Goal: Information Seeking & Learning: Learn about a topic

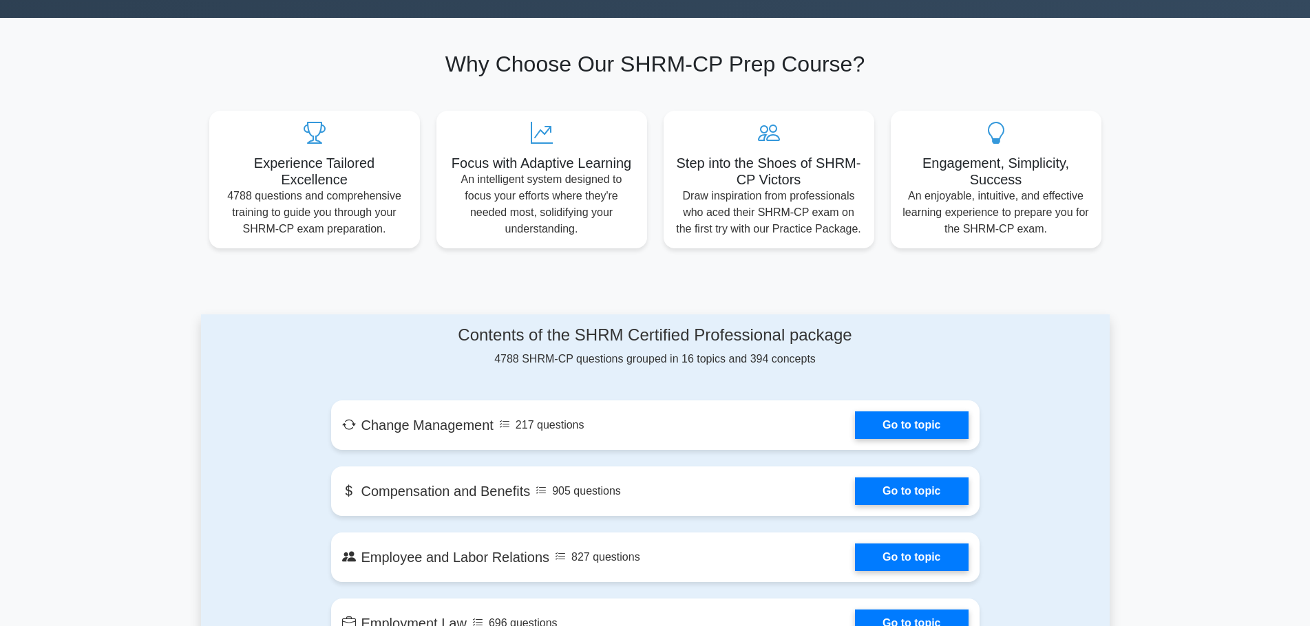
scroll to position [414, 0]
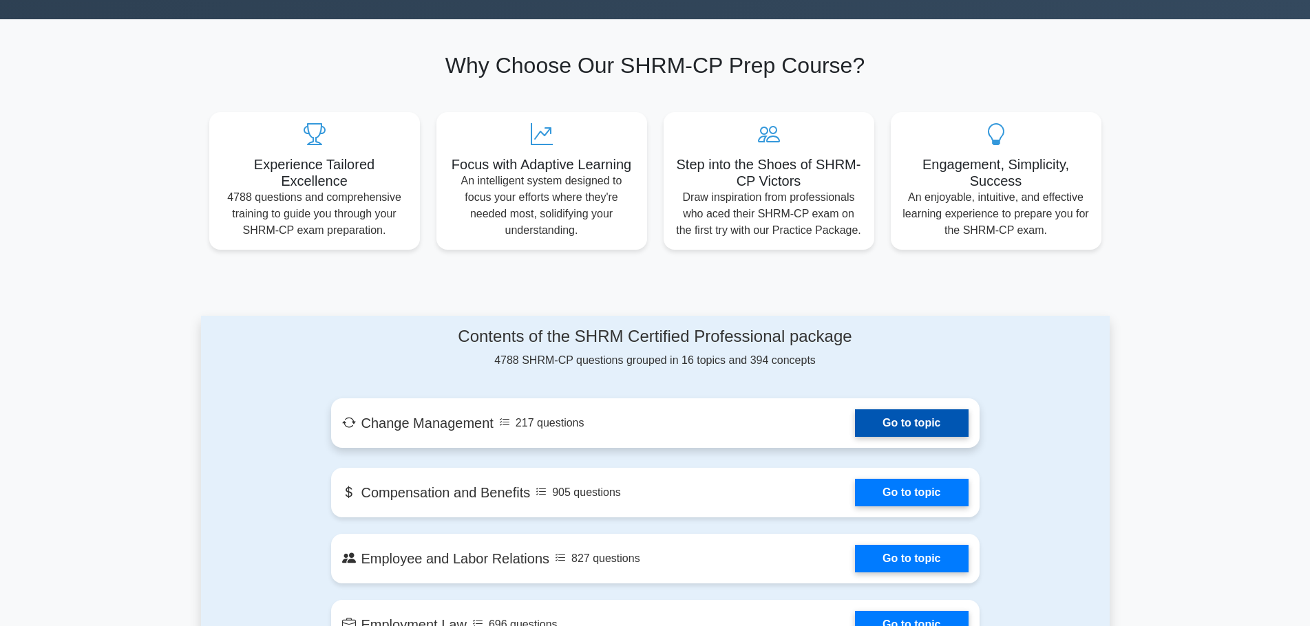
click at [936, 427] on link "Go to topic" at bounding box center [911, 423] width 113 height 28
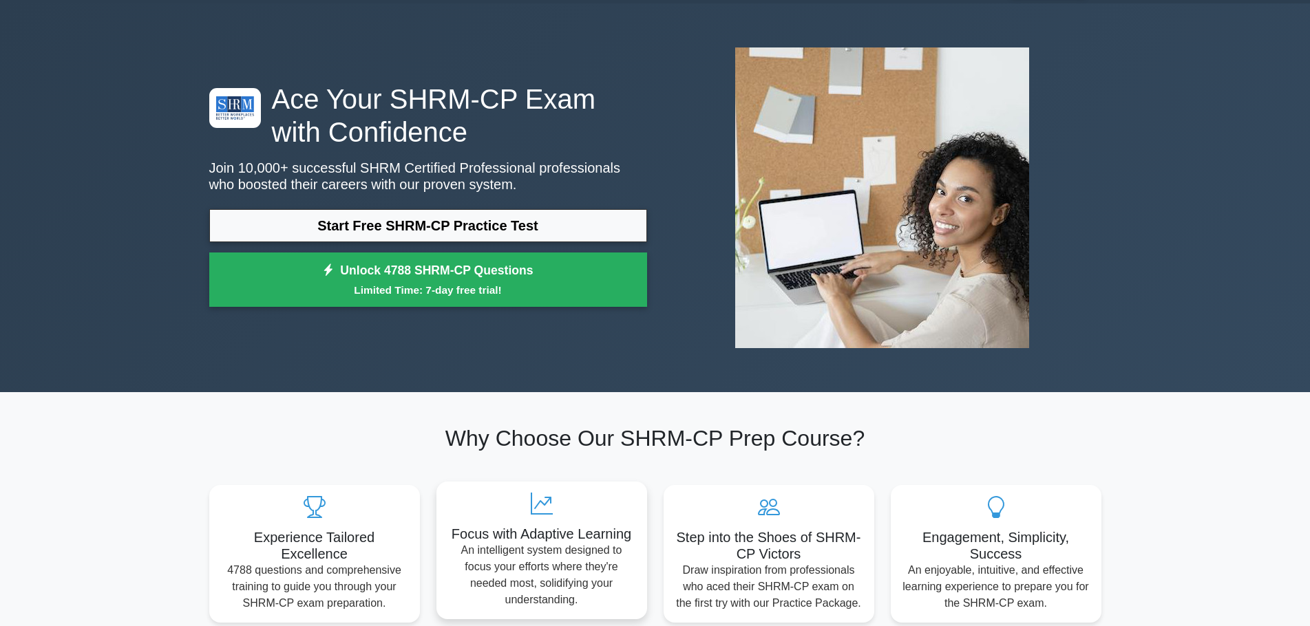
scroll to position [0, 0]
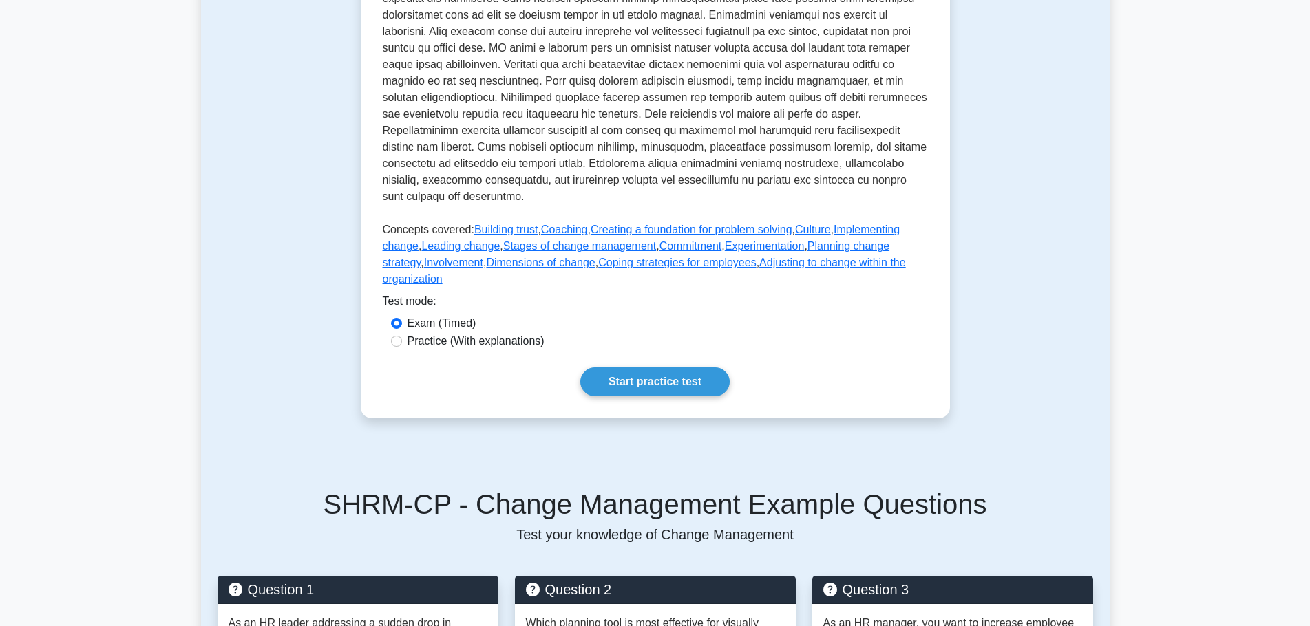
scroll to position [480, 0]
click at [524, 332] on label "Practice (With explanations)" at bounding box center [475, 340] width 137 height 17
click at [402, 335] on input "Practice (With explanations)" at bounding box center [396, 340] width 11 height 11
radio input "true"
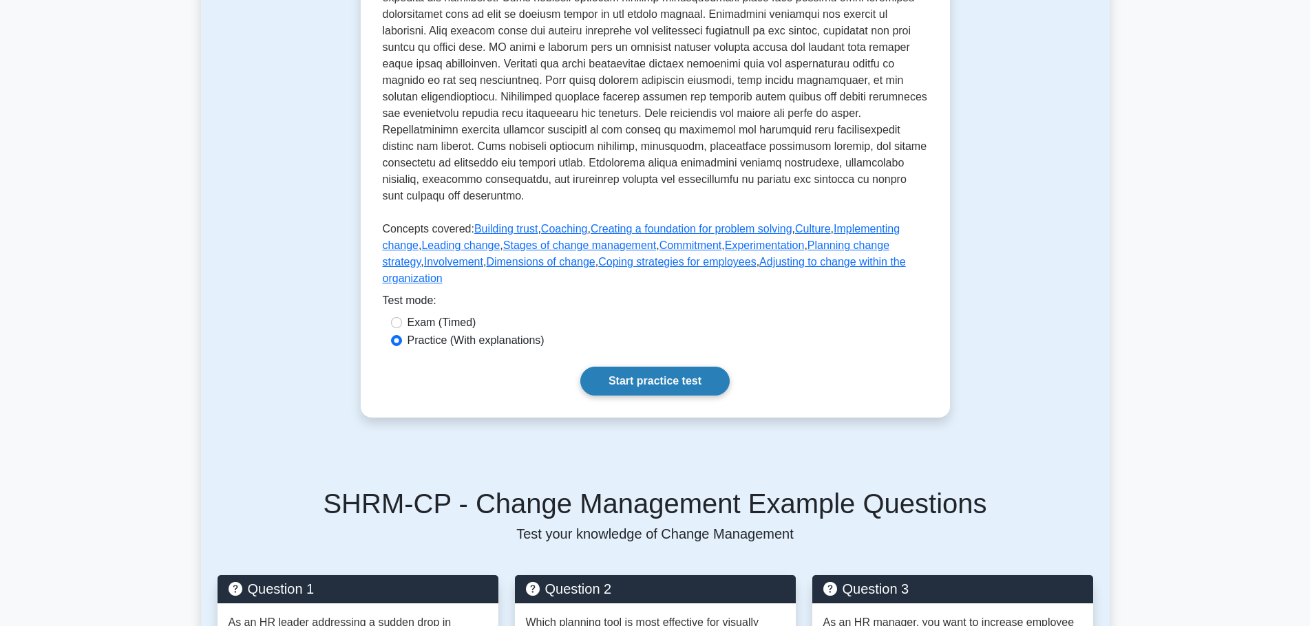
click at [637, 367] on link "Start practice test" at bounding box center [654, 381] width 149 height 29
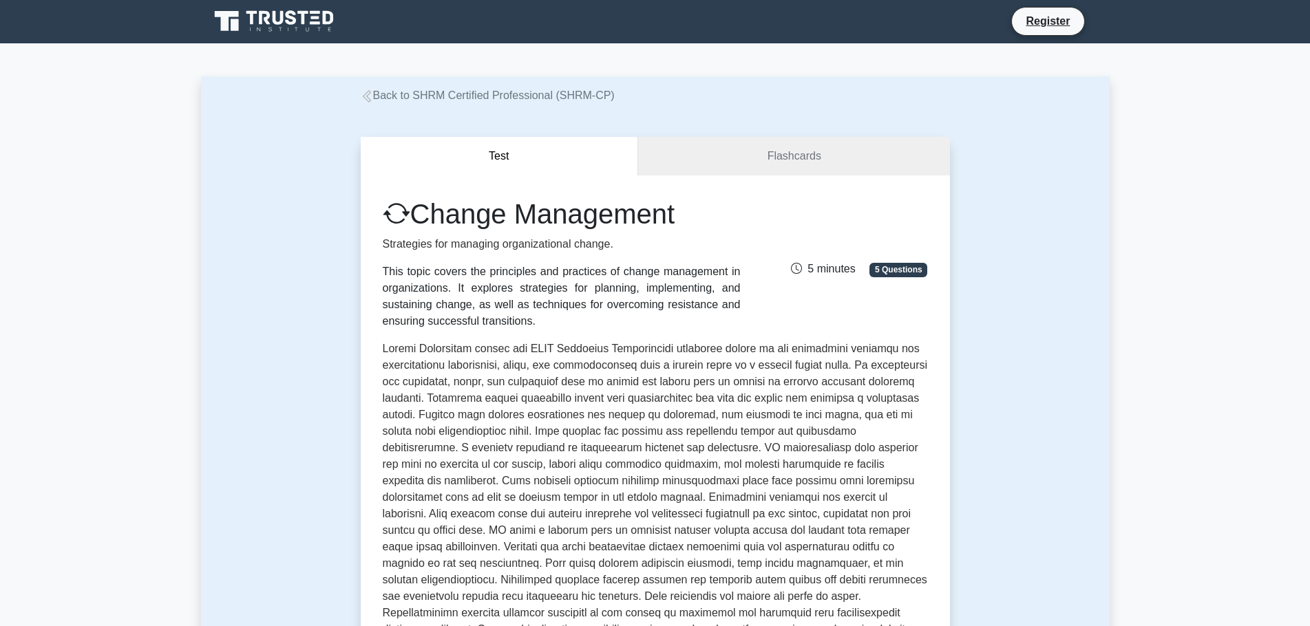
scroll to position [0, 0]
